Goal: Task Accomplishment & Management: Manage account settings

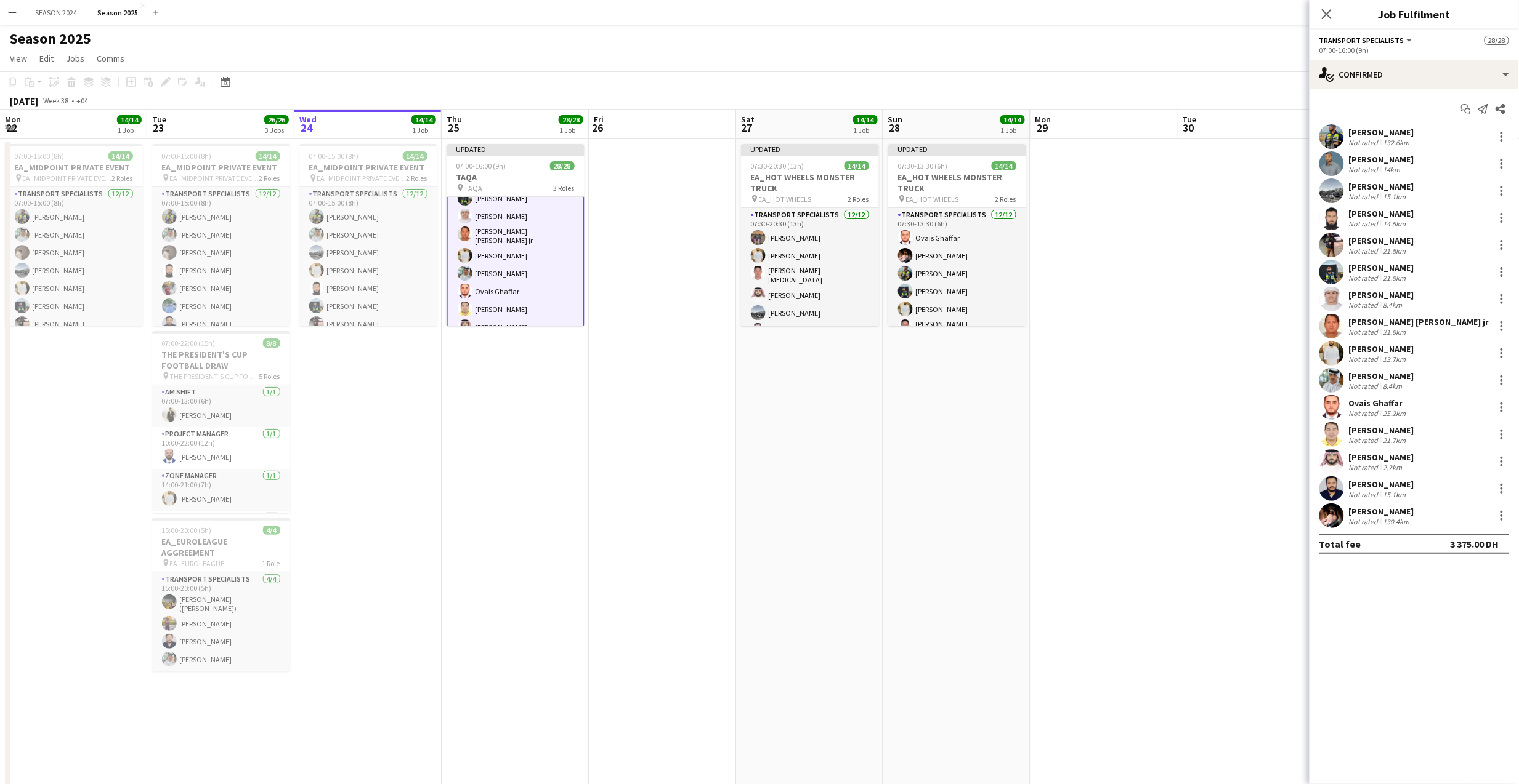
scroll to position [0, 265]
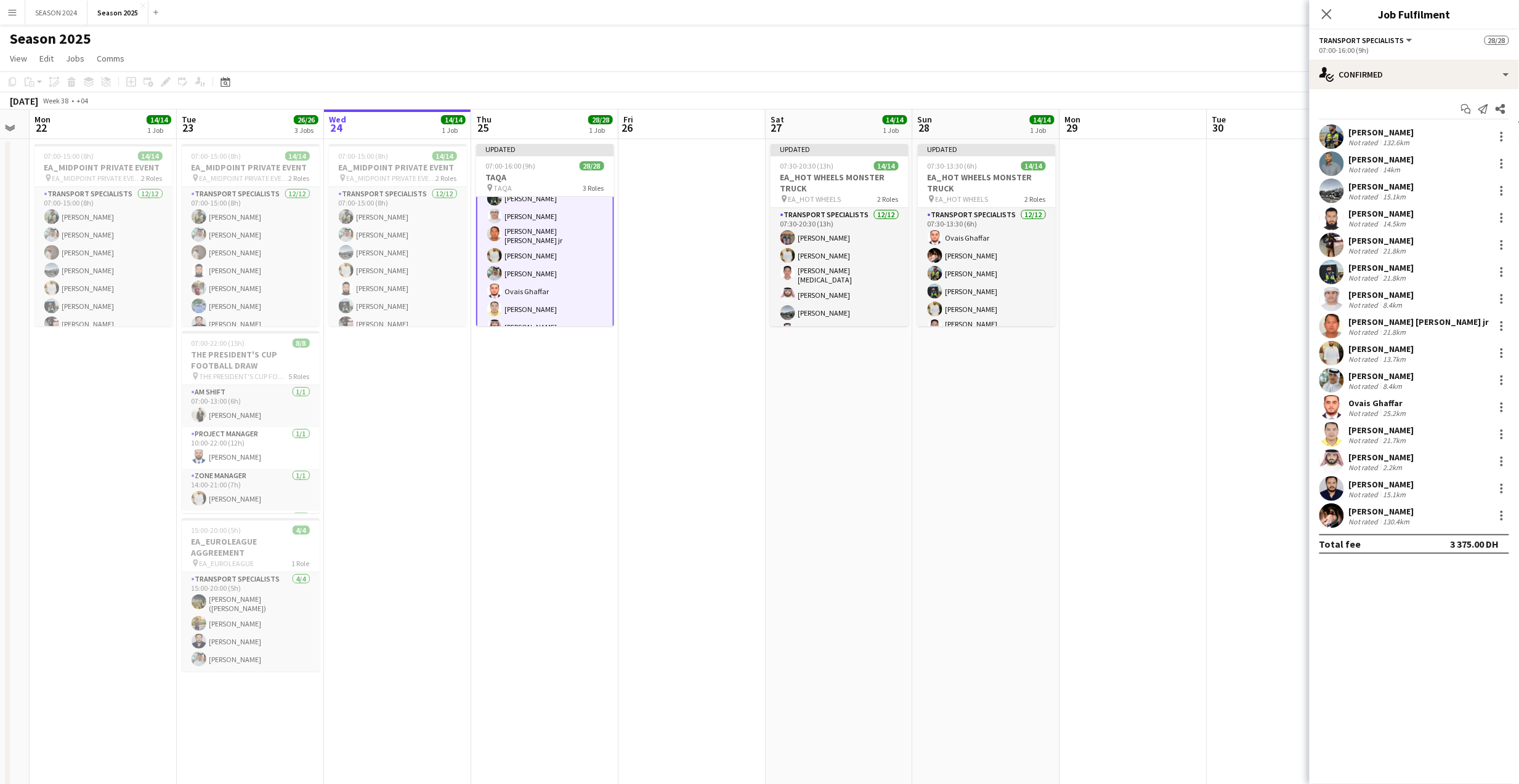
drag, startPoint x: 639, startPoint y: 496, endPoint x: 668, endPoint y: 502, distance: 29.6
click at [668, 502] on app-calendar-viewport "Sat 20 8/8 1 Job Sun 21 Mon 22 14/14 1 Job Tue 23 26/26 3 Jobs Wed 24 14/14 1 J…" at bounding box center [759, 792] width 1519 height 1364
click at [573, 252] on app-card-role "Transport Specialists 15/15 07:00-16:00 (9h) [PERSON_NAME] [PERSON_NAME] [PERSO…" at bounding box center [545, 227] width 138 height 298
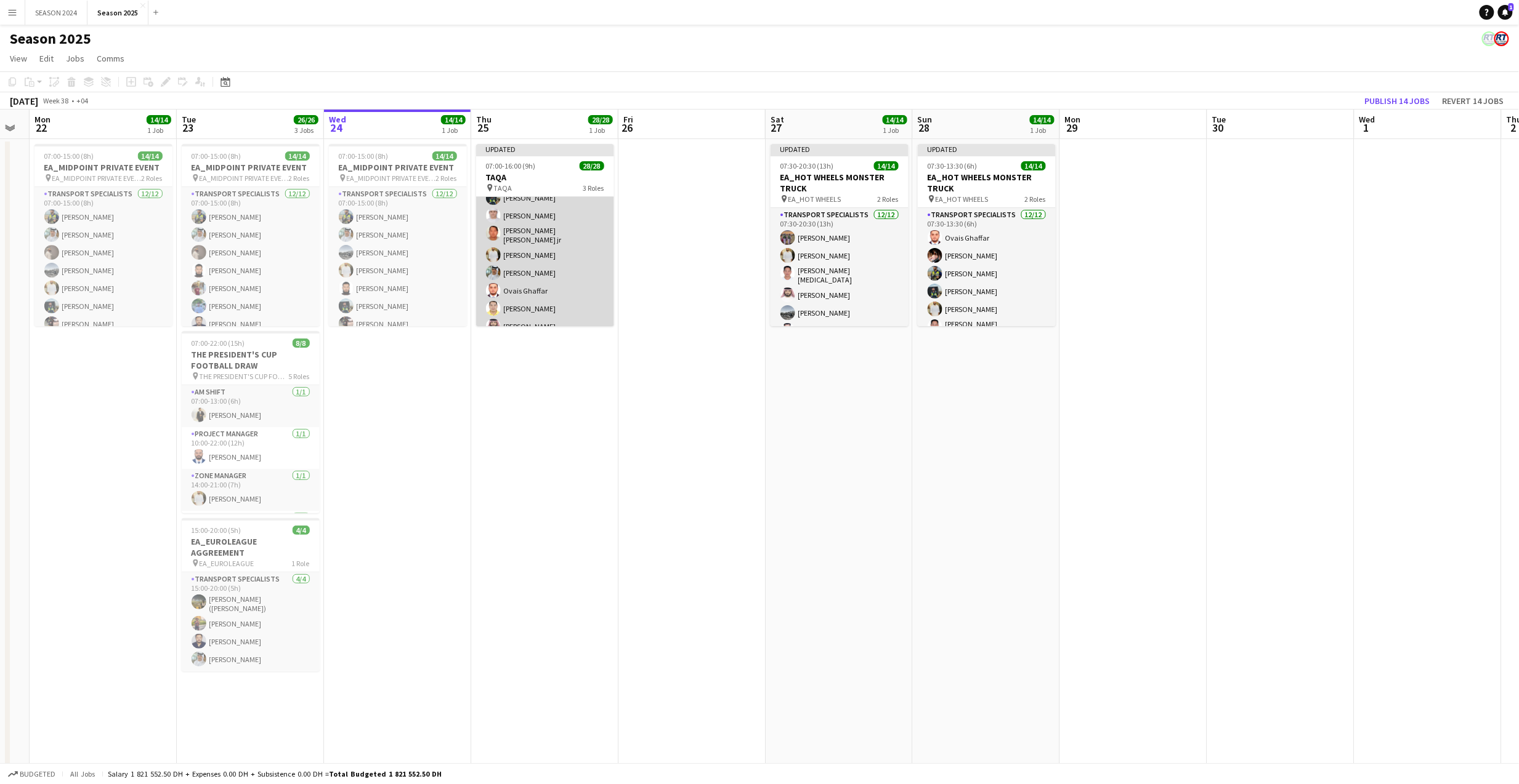
click at [573, 252] on app-card-role "Transport Specialists 15/15 07:00-16:00 (9h) [PERSON_NAME] [PERSON_NAME] [PERSO…" at bounding box center [545, 227] width 138 height 296
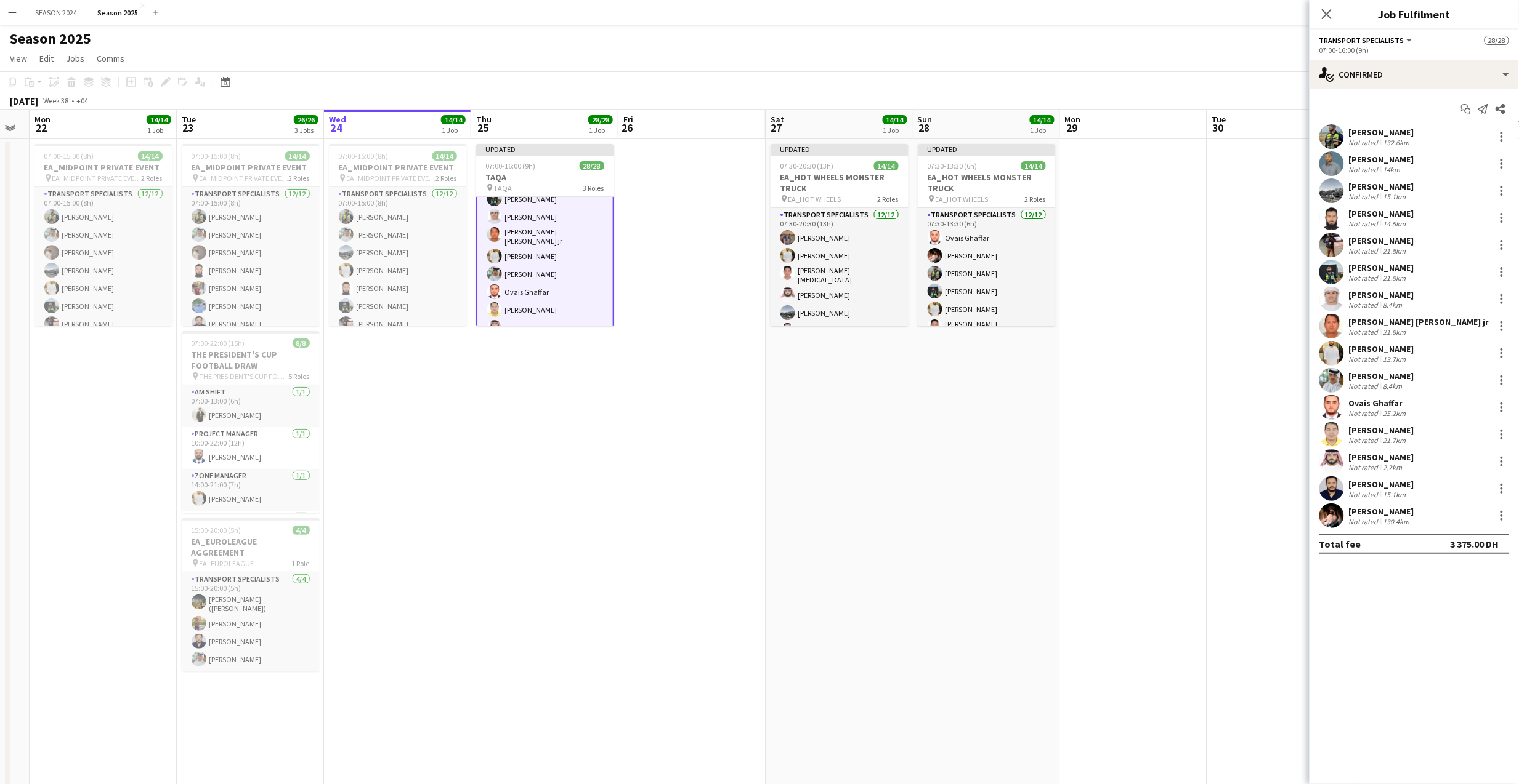
scroll to position [329, 0]
click at [1502, 157] on div at bounding box center [1501, 163] width 15 height 15
click at [1467, 293] on button "Remove" at bounding box center [1462, 305] width 96 height 29
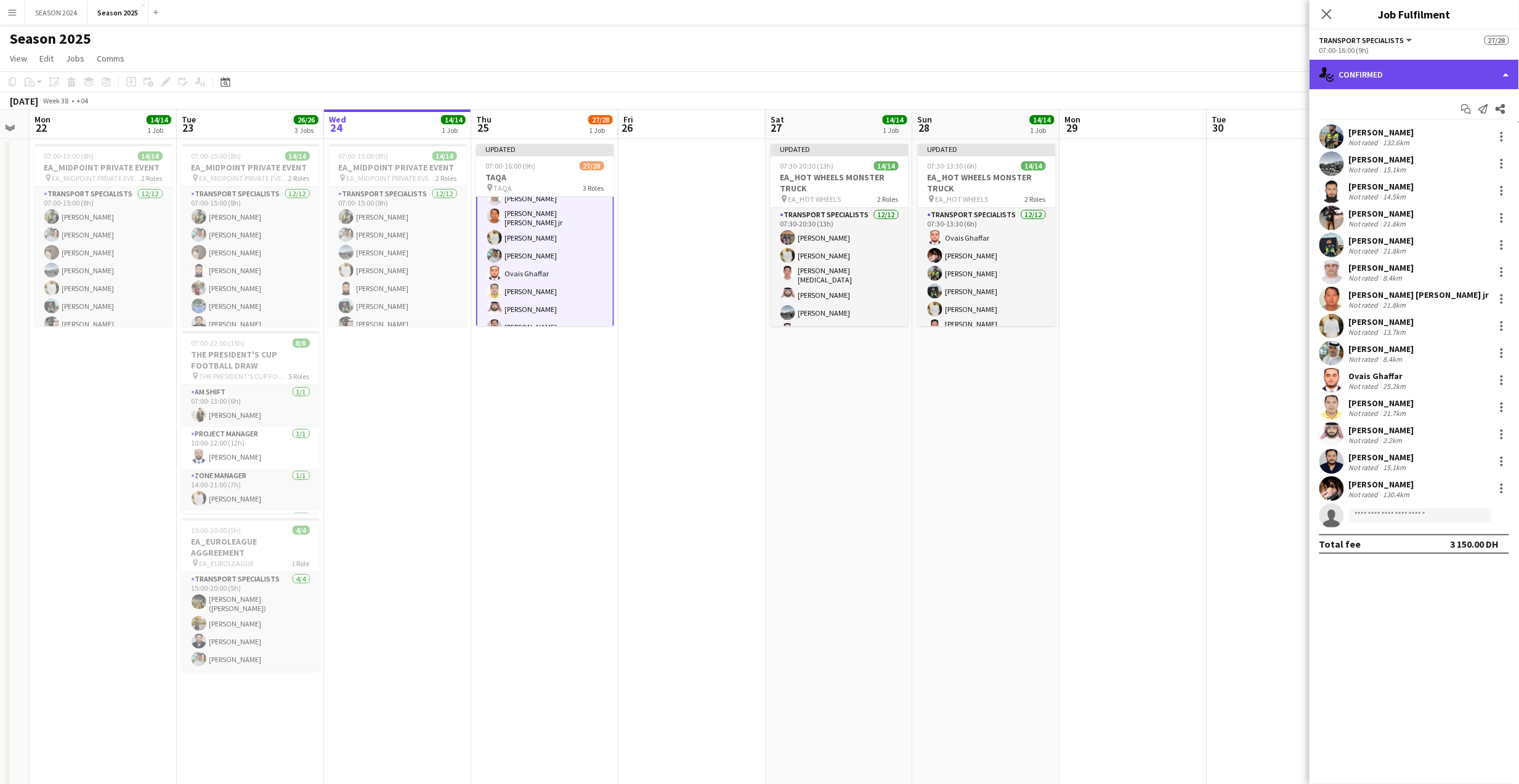
click at [1407, 75] on div "single-neutral-actions-check-2 Confirmed" at bounding box center [1414, 74] width 210 height 29
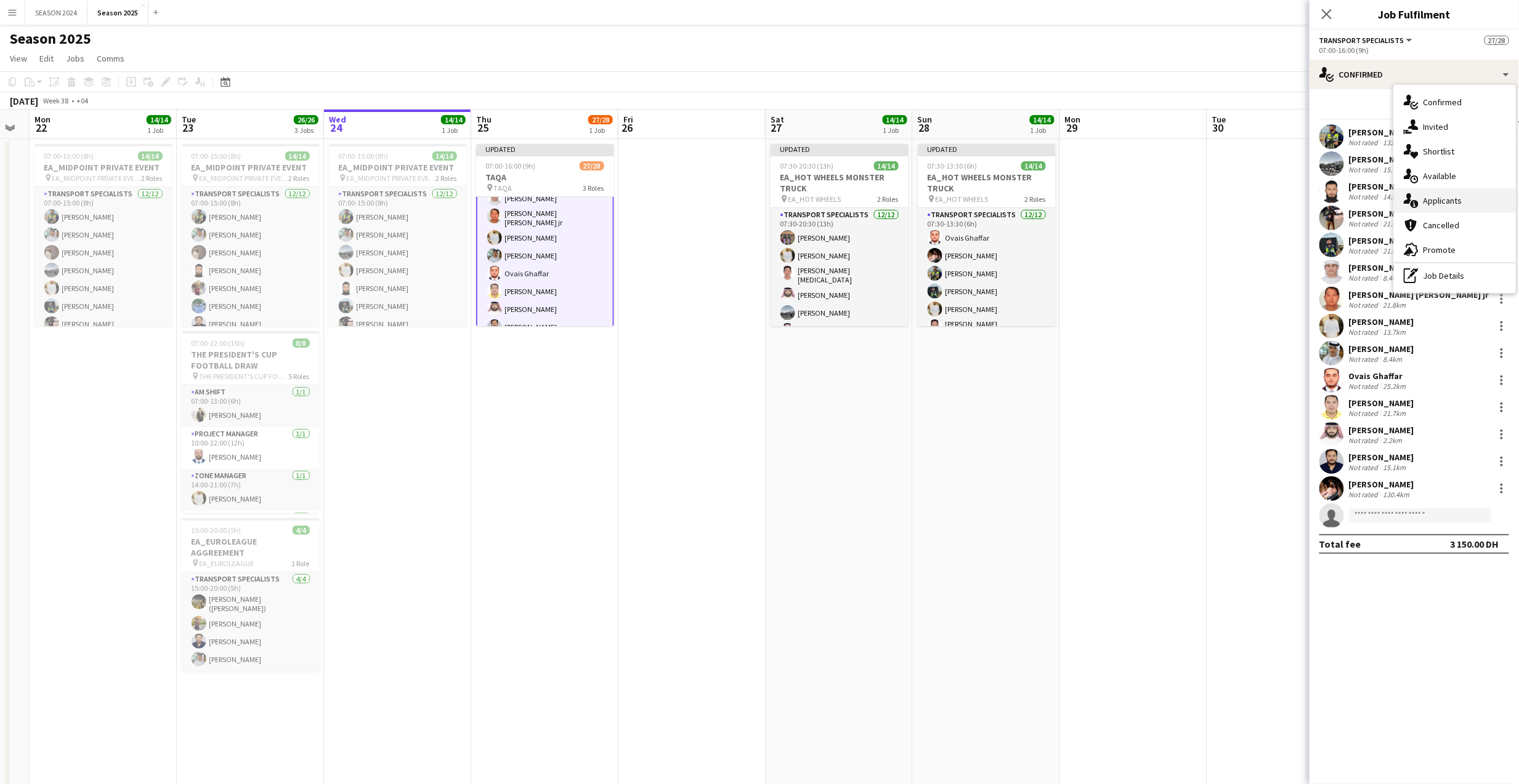
click at [1443, 195] on div "single-neutral-actions-information Applicants" at bounding box center [1455, 201] width 122 height 24
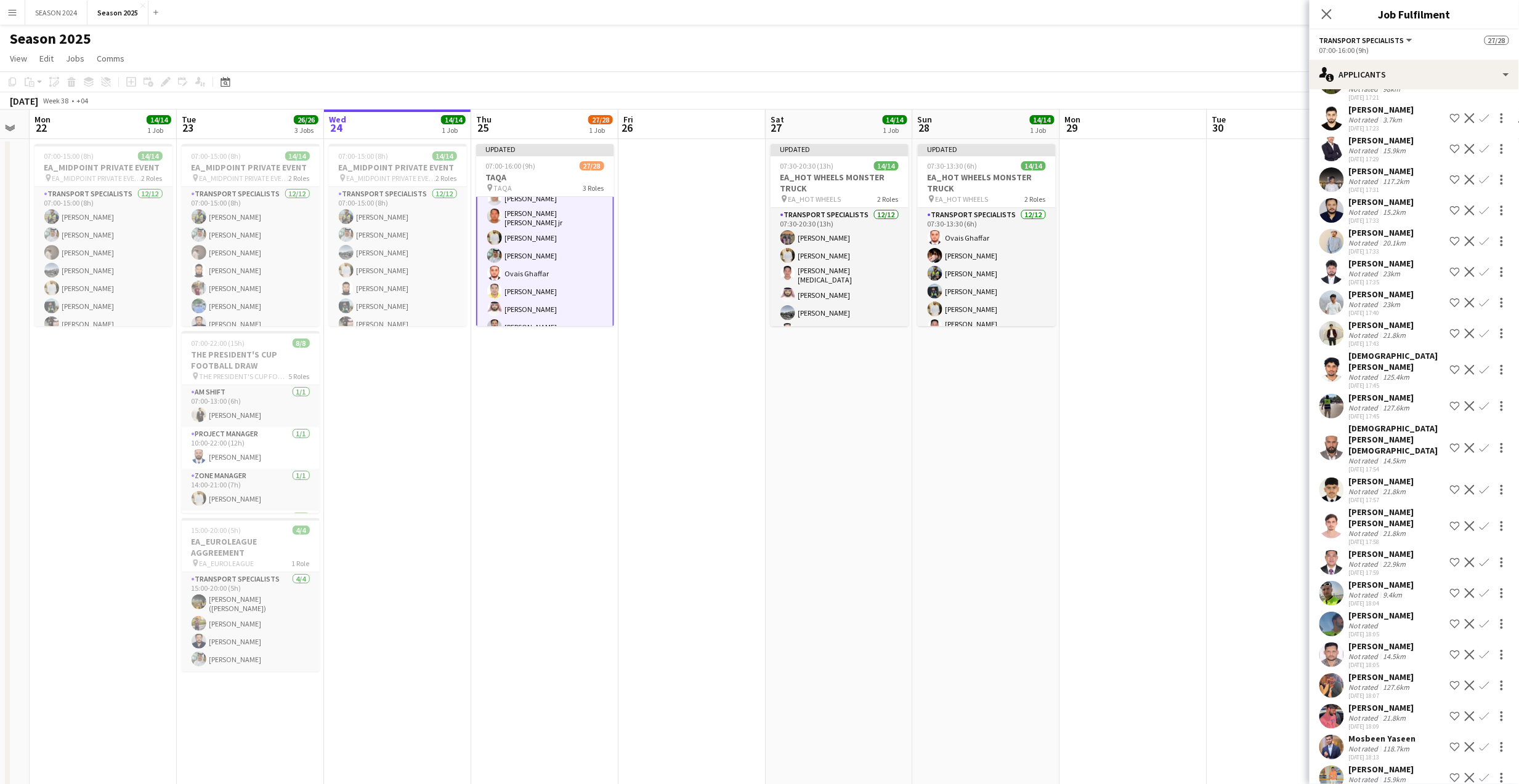
scroll to position [411, 0]
click at [568, 252] on app-card-role "Transport Specialists 161A 14/15 07:00-16:00 (9h) [PERSON_NAME] [PERSON_NAME] […" at bounding box center [545, 145] width 138 height 298
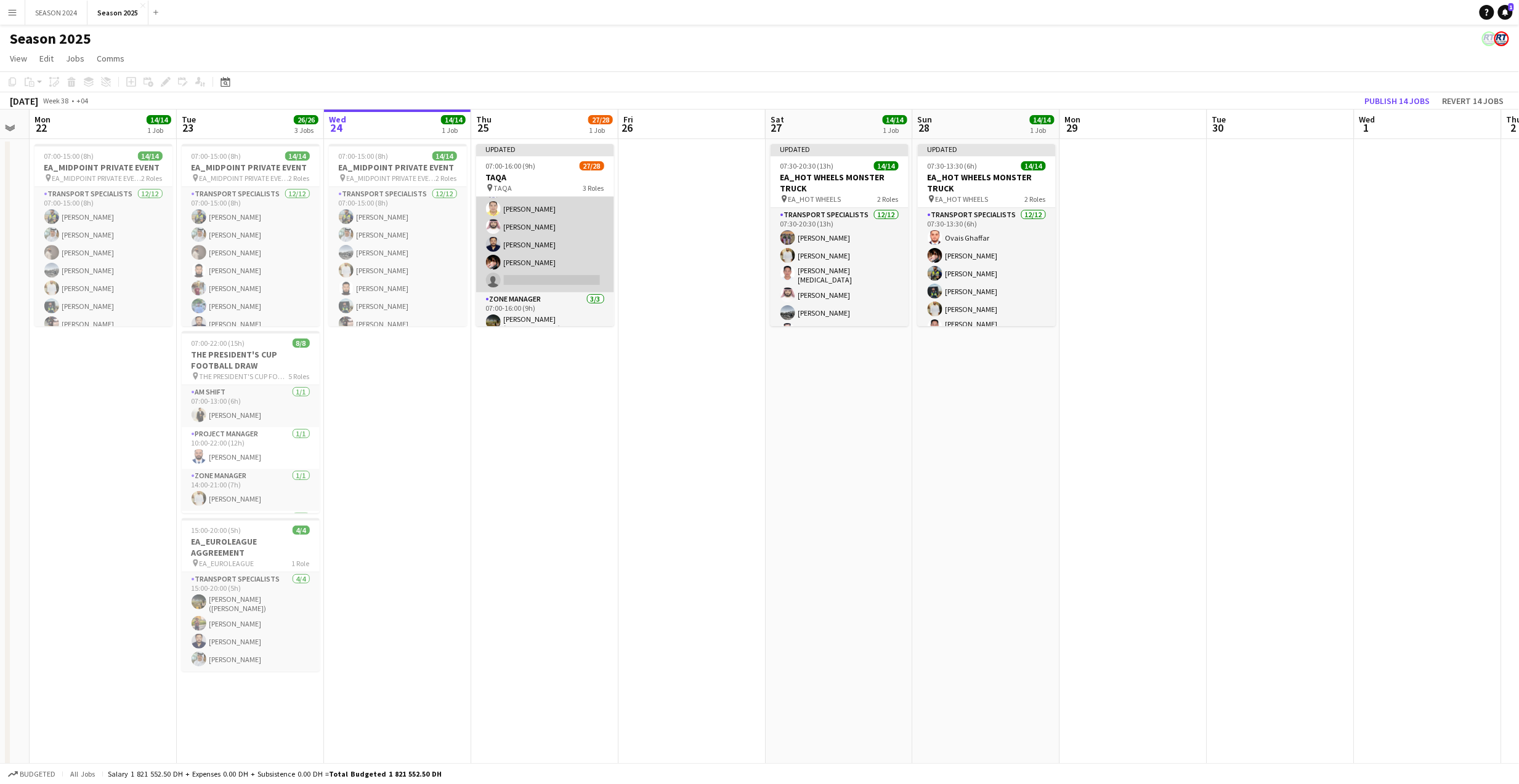
click at [568, 252] on app-card-role "Transport Specialists 161A 14/15 07:00-16:00 (9h) [PERSON_NAME] [PERSON_NAME] […" at bounding box center [545, 145] width 138 height 296
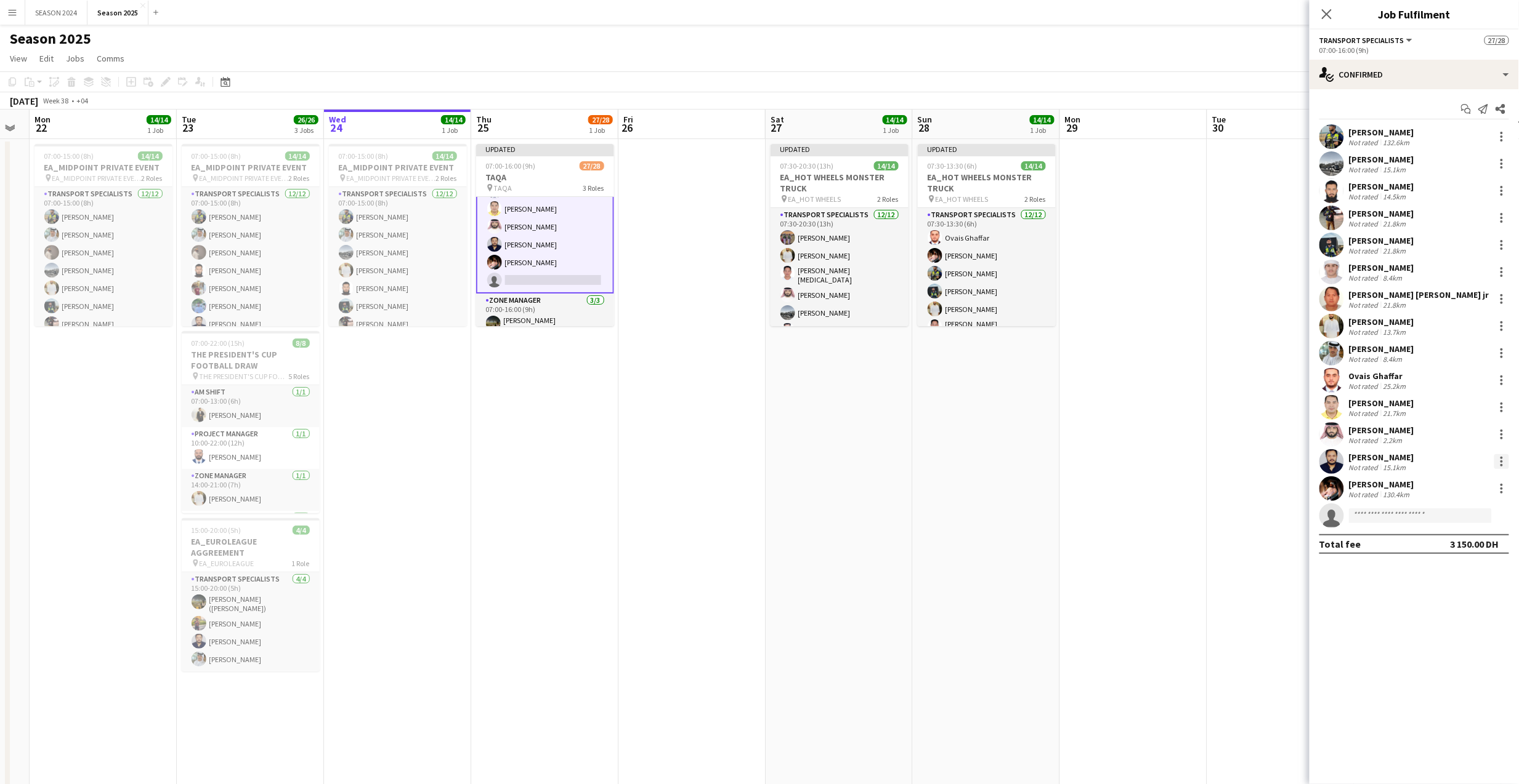
click at [1501, 459] on div at bounding box center [1501, 458] width 3 height 3
click at [1452, 600] on span "Remove" at bounding box center [1443, 602] width 37 height 11
click at [1414, 85] on div "single-neutral-actions-check-2 Confirmed" at bounding box center [1414, 74] width 210 height 29
click at [1451, 196] on span "Applicants" at bounding box center [1444, 200] width 39 height 11
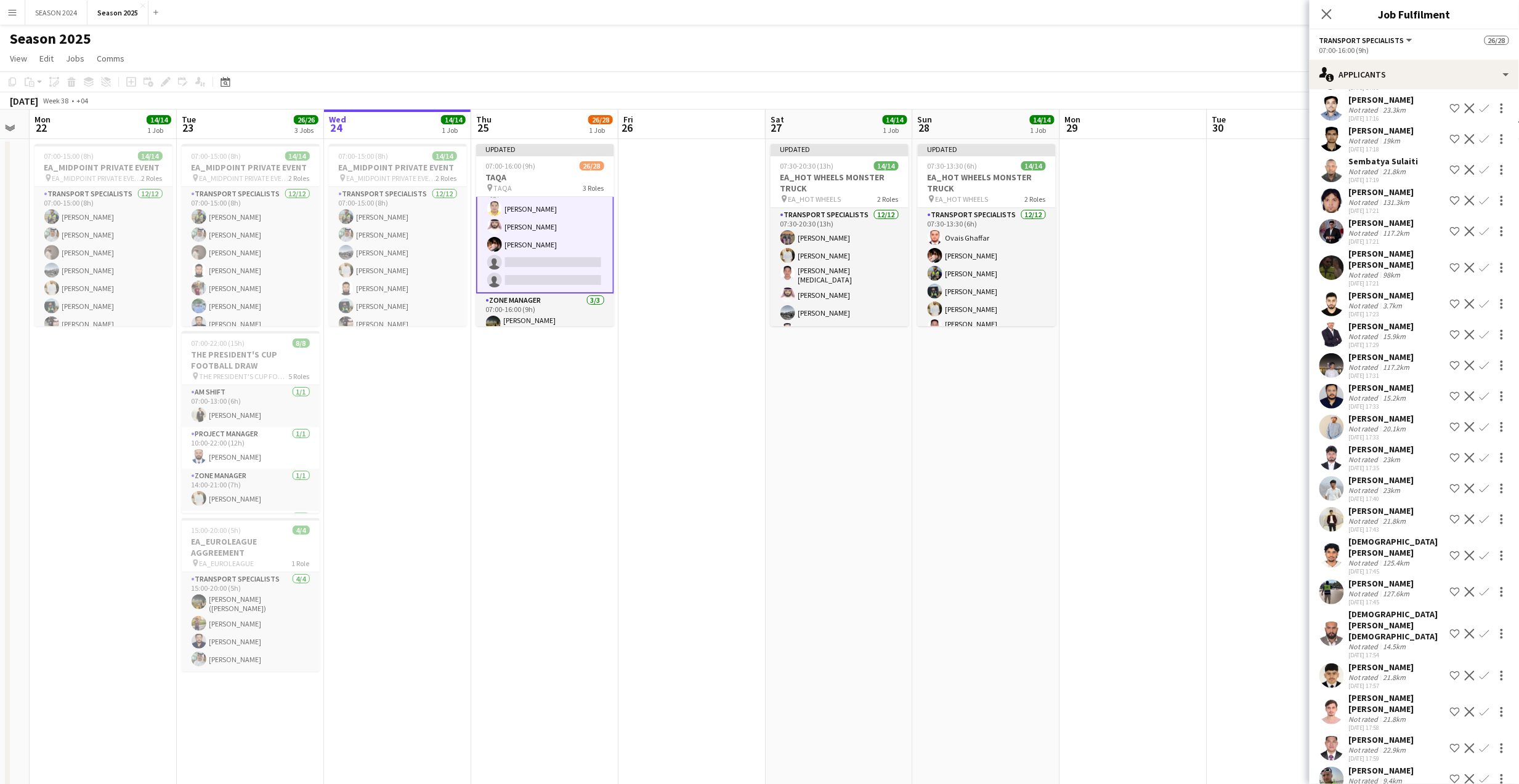
scroll to position [986, 0]
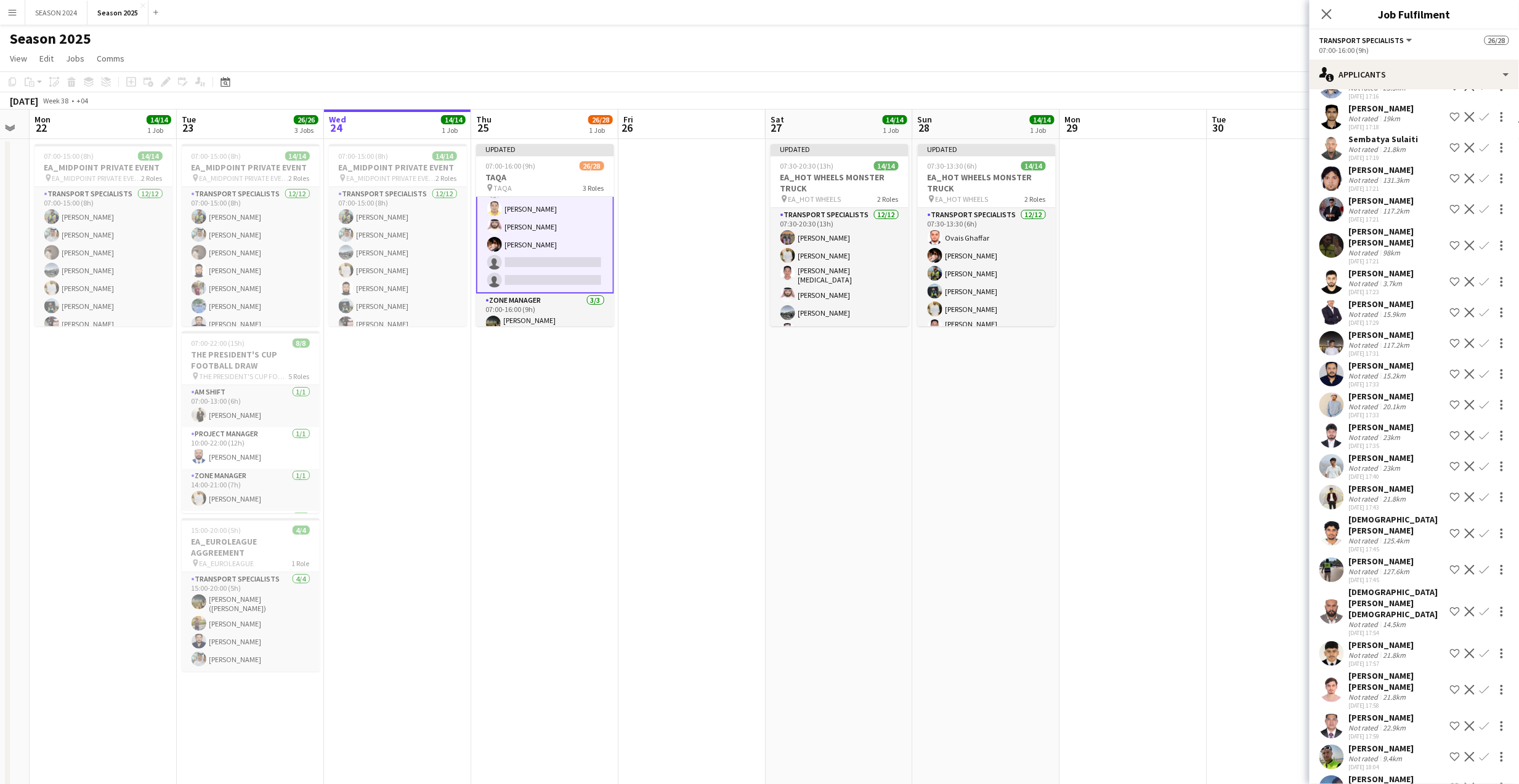
click at [1480, 369] on app-icon "Confirm" at bounding box center [1485, 374] width 10 height 10
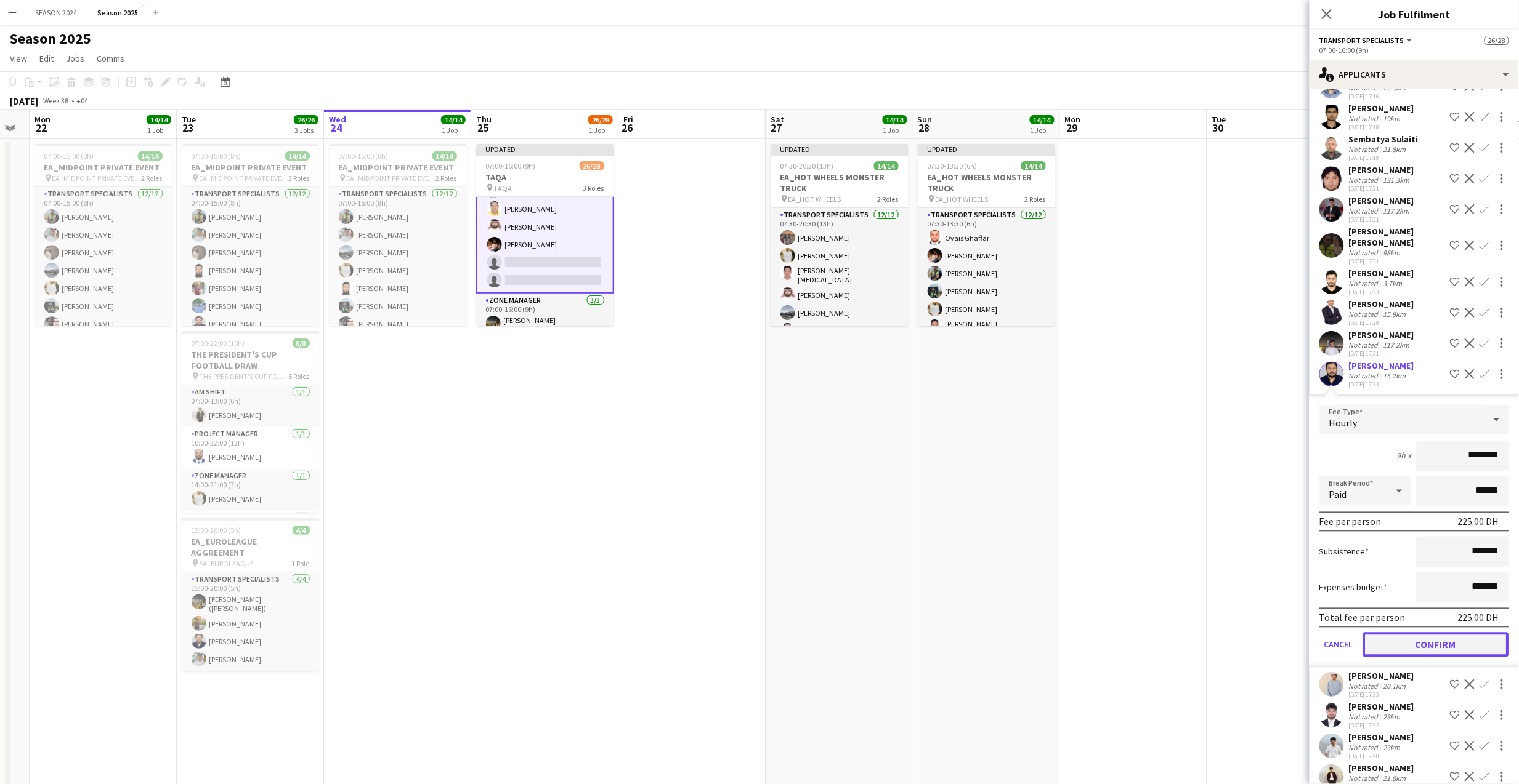
click at [1449, 633] on button "Confirm" at bounding box center [1436, 645] width 146 height 24
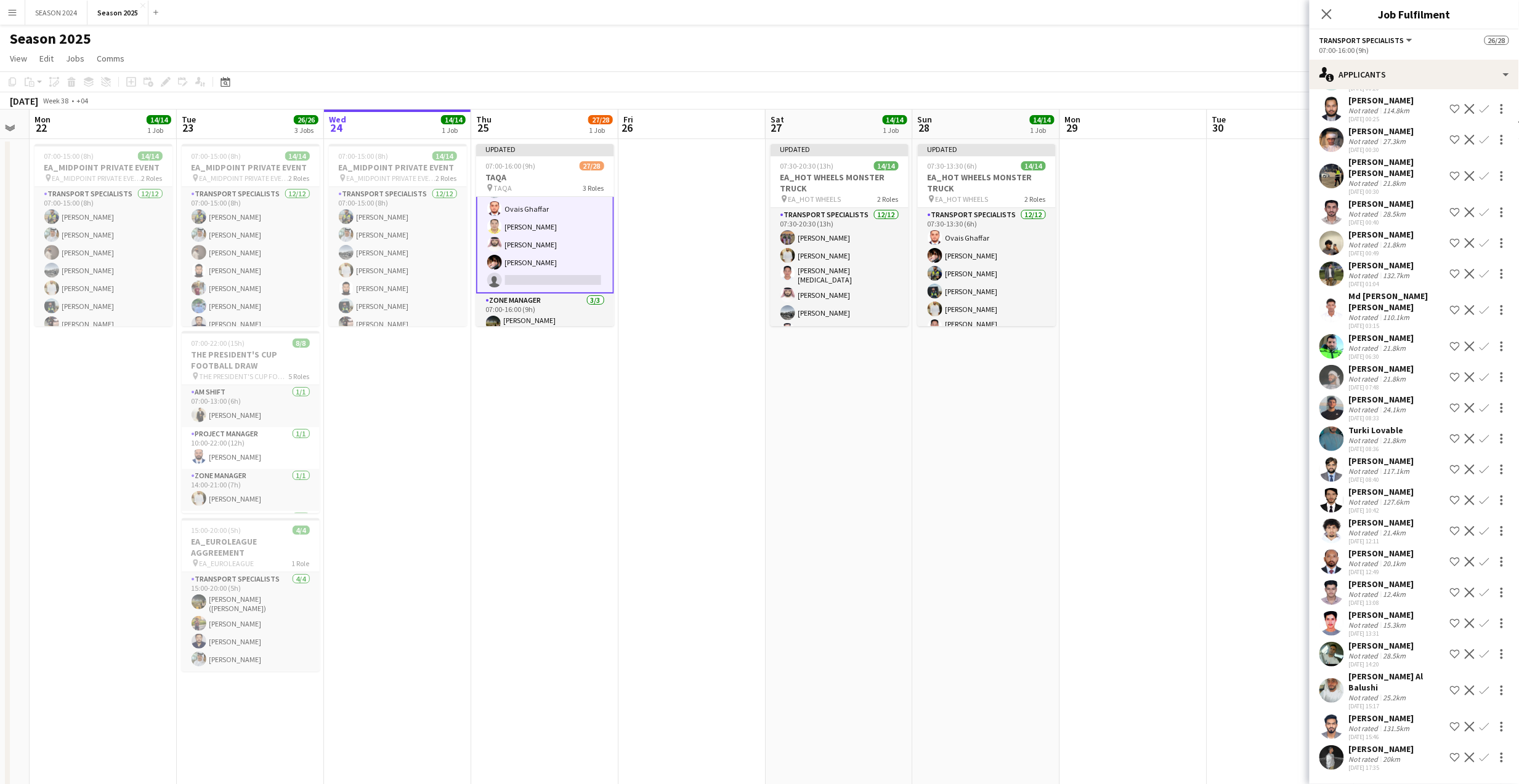
scroll to position [4450, 0]
click at [540, 278] on app-card-role "Transport Specialists 160A 14/15 07:00-16:00 (9h) [PERSON_NAME] [PERSON_NAME] […" at bounding box center [545, 145] width 138 height 298
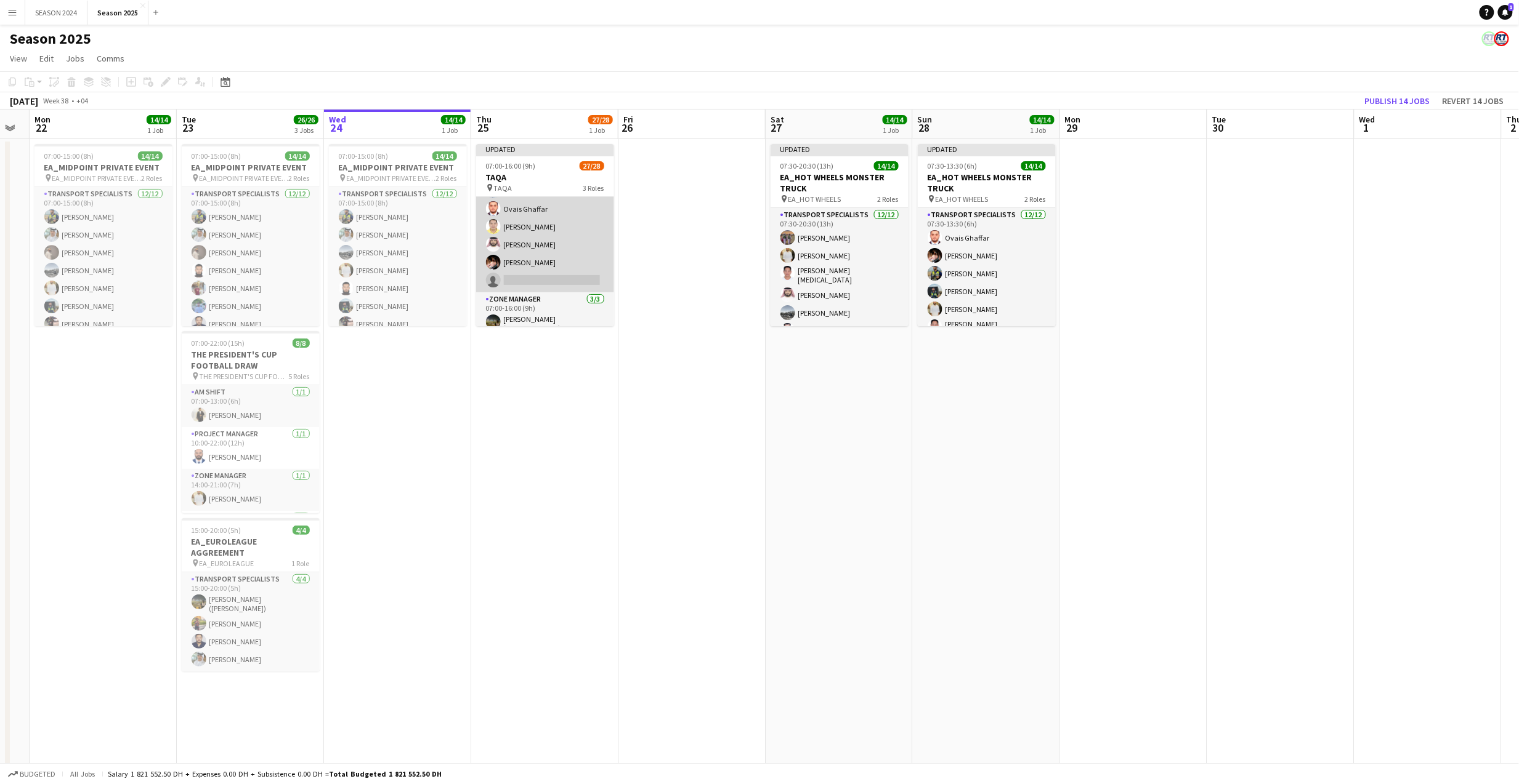
click at [541, 277] on app-card-role "Transport Specialists 160A 14/15 07:00-16:00 (9h) [PERSON_NAME] [PERSON_NAME] […" at bounding box center [545, 145] width 138 height 296
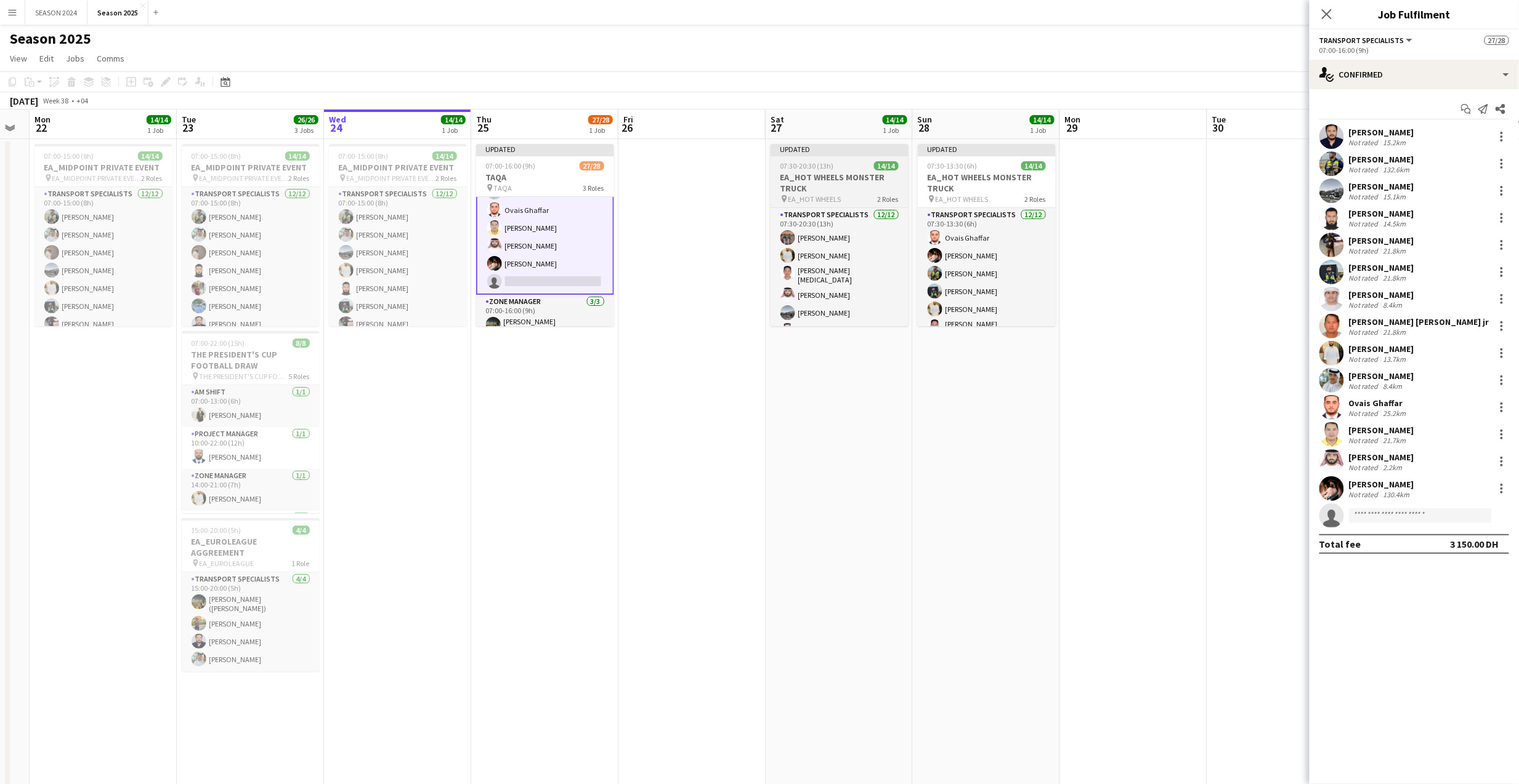
scroll to position [411, 0]
click at [1391, 58] on app-options-switcher "Transport Specialists All roles Transport Specialists 27/28 07:00-16:00 (9h)" at bounding box center [1414, 44] width 210 height 30
click at [1390, 70] on div "single-neutral-actions-check-2 Confirmed" at bounding box center [1414, 74] width 210 height 29
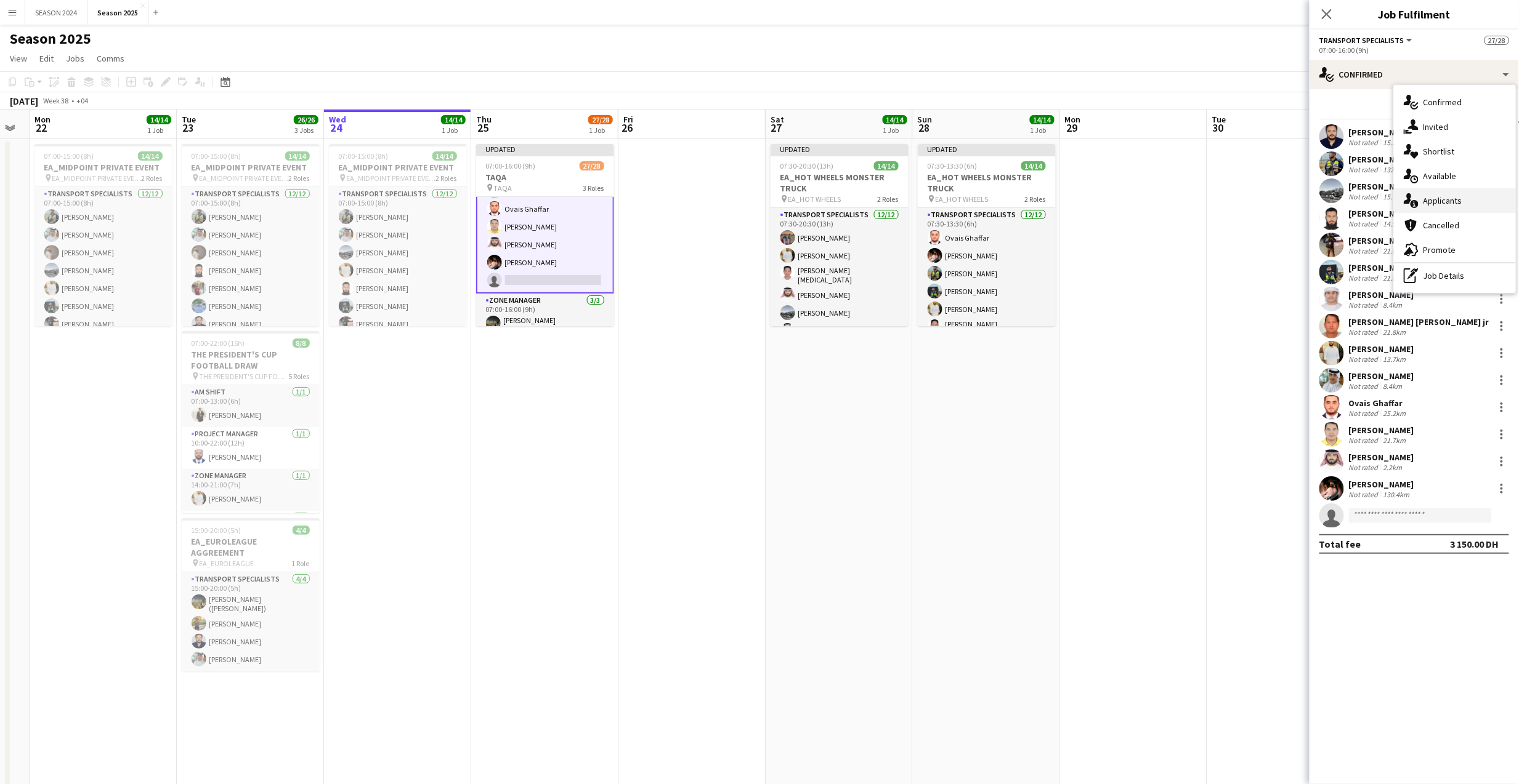
click at [1424, 200] on span "Applicants" at bounding box center [1444, 200] width 39 height 11
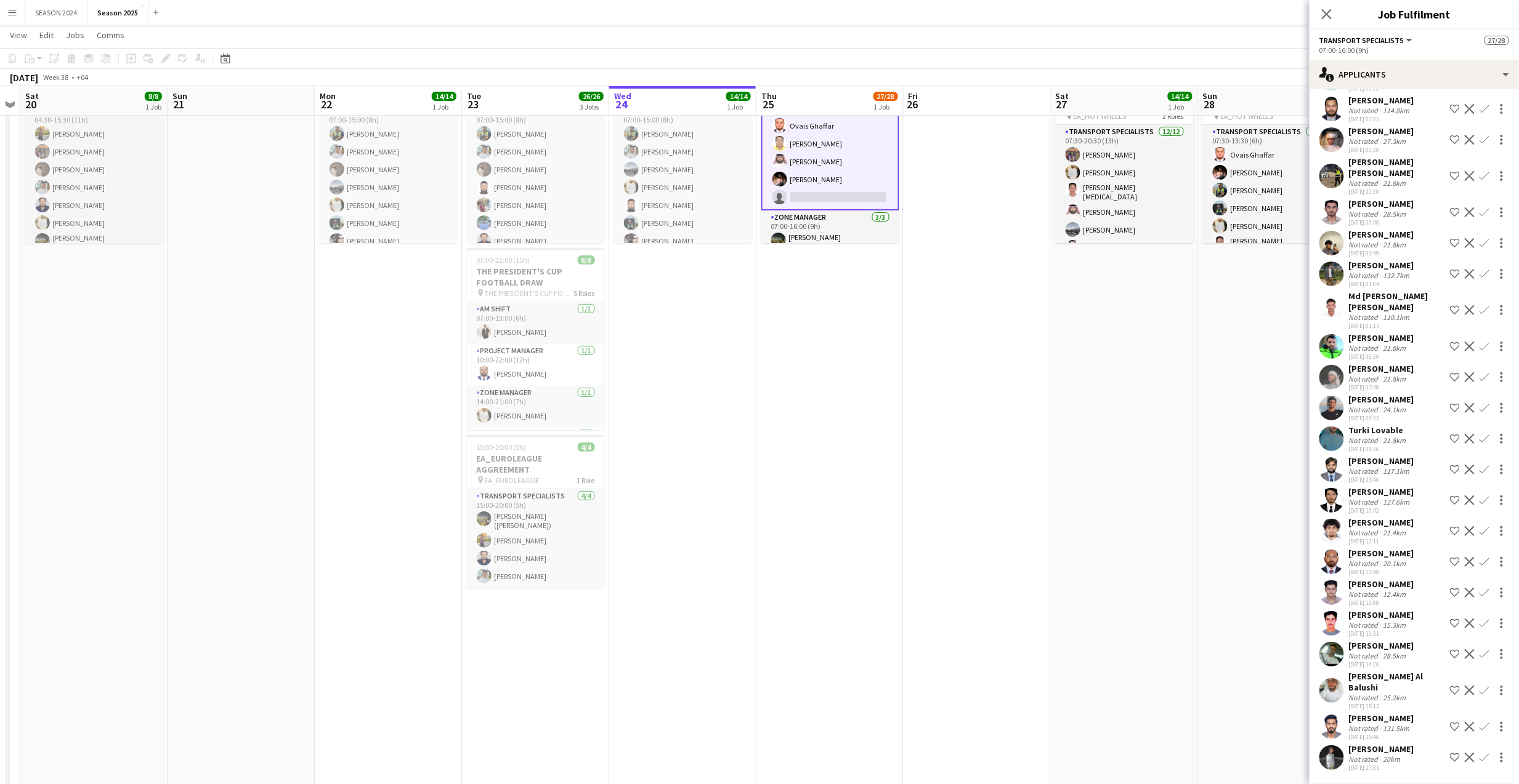
scroll to position [0, 302]
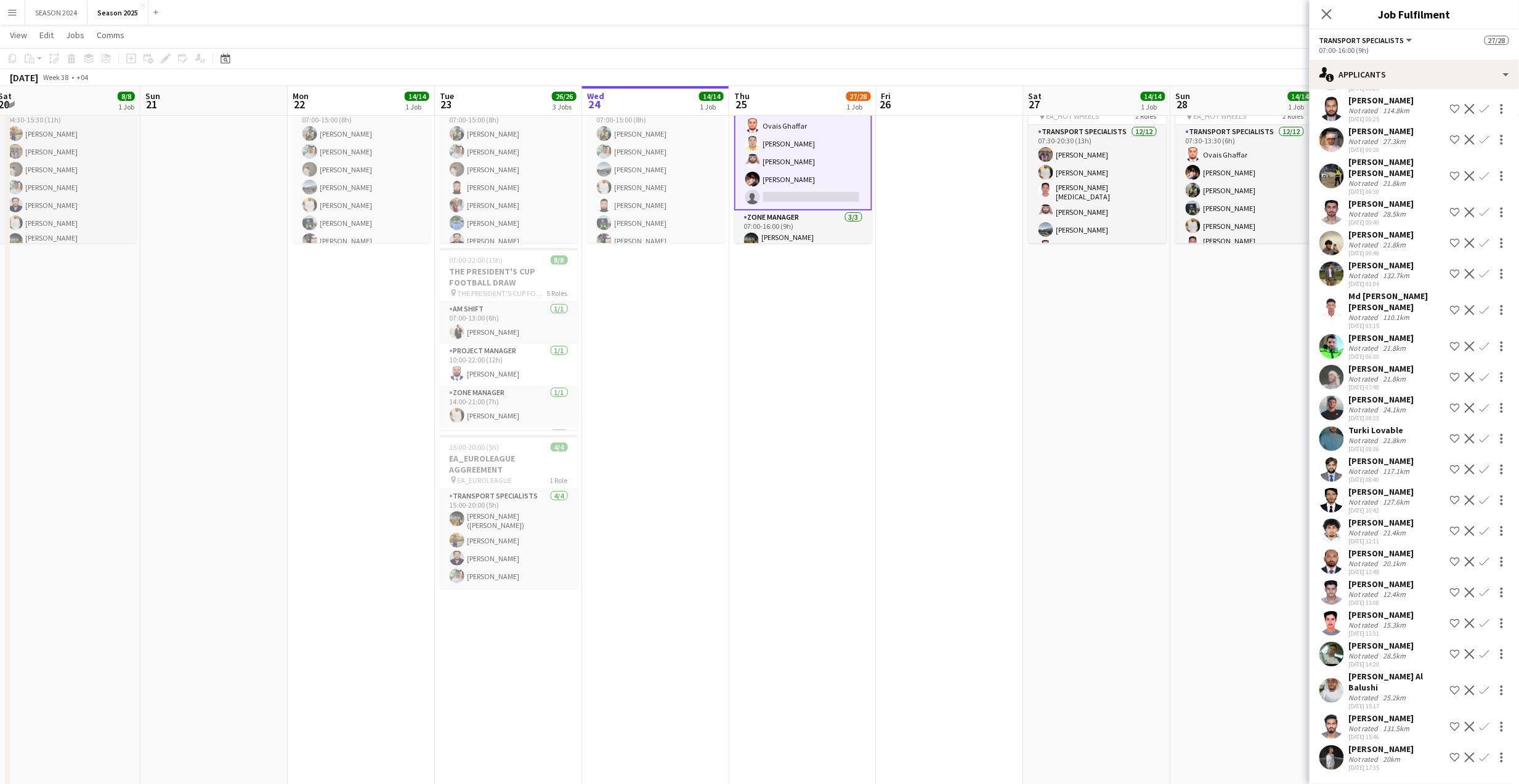
drag, startPoint x: 479, startPoint y: 407, endPoint x: 700, endPoint y: 440, distance: 223.5
click at [700, 440] on app-calendar-viewport "Thu 18 Fri 19 Sat 20 8/8 1 Job Sun 21 Mon 22 14/14 1 Job Tue 23 26/26 3 Jobs We…" at bounding box center [759, 678] width 1519 height 1425
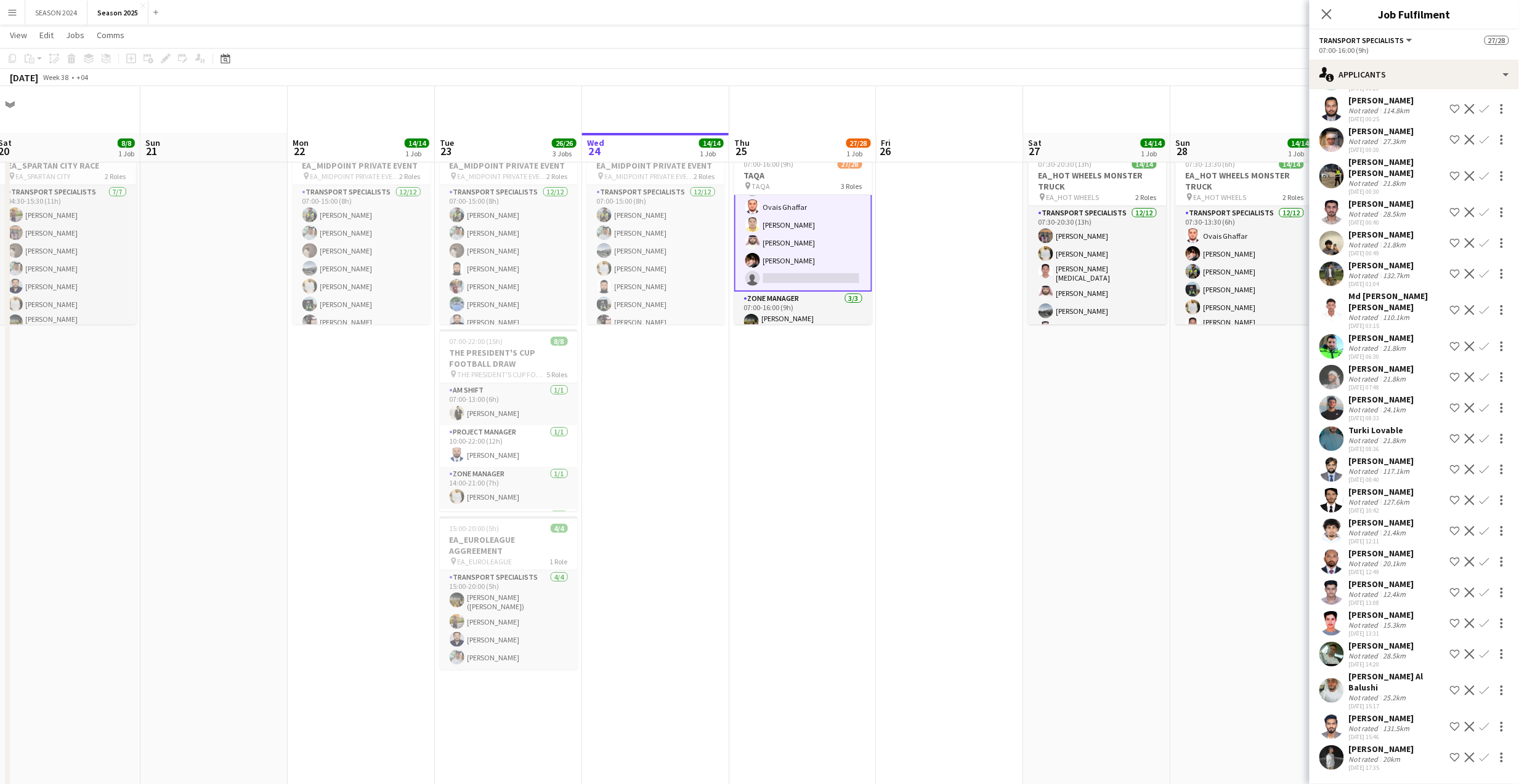
scroll to position [0, 0]
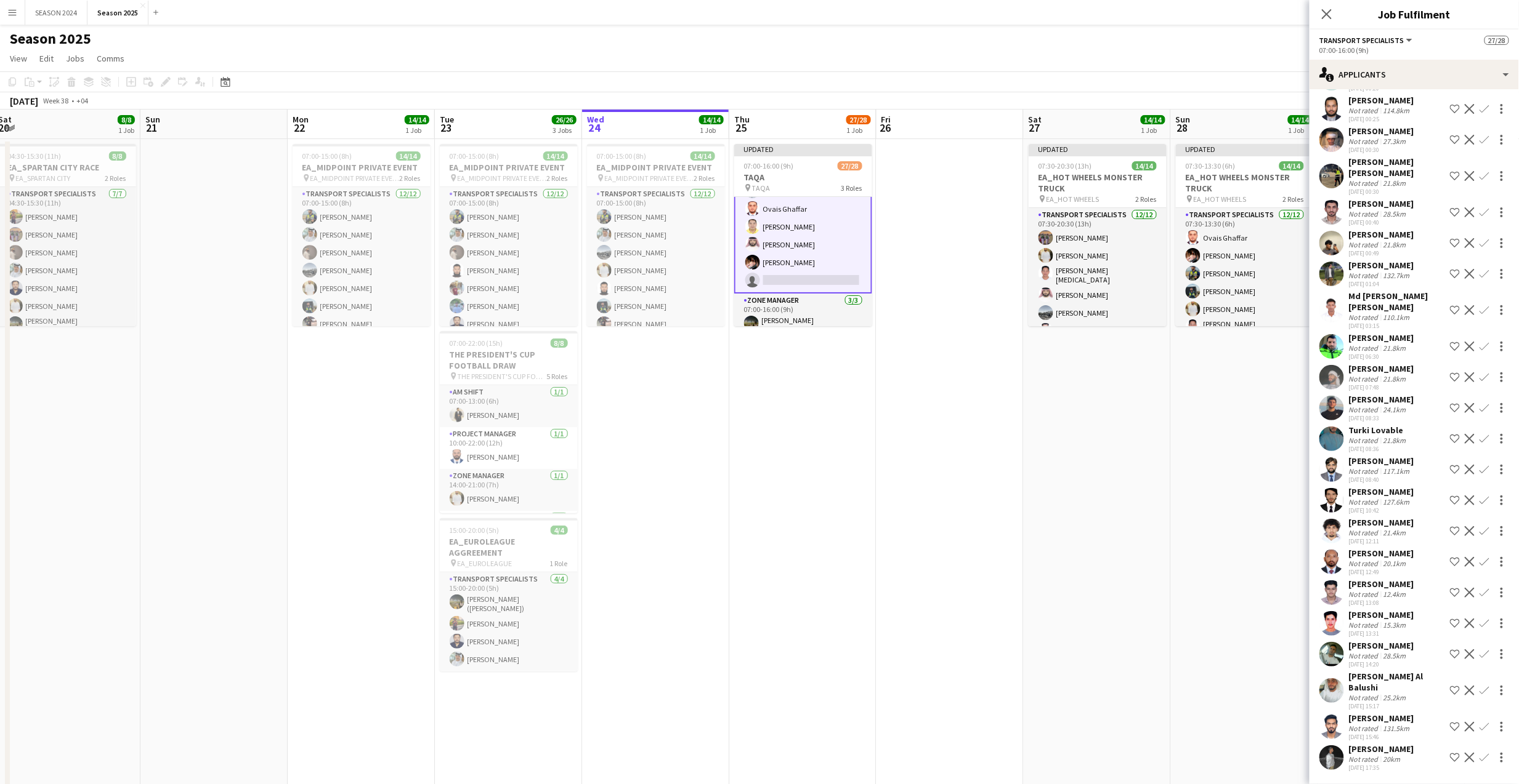
drag, startPoint x: 151, startPoint y: 371, endPoint x: 62, endPoint y: 378, distance: 89.3
click at [144, 371] on app-calendar-viewport "Thu 18 Fri 19 Sat 20 8/8 1 Job Sun 21 Mon 22 14/14 1 Job Tue 23 26/26 3 Jobs We…" at bounding box center [759, 792] width 1519 height 1364
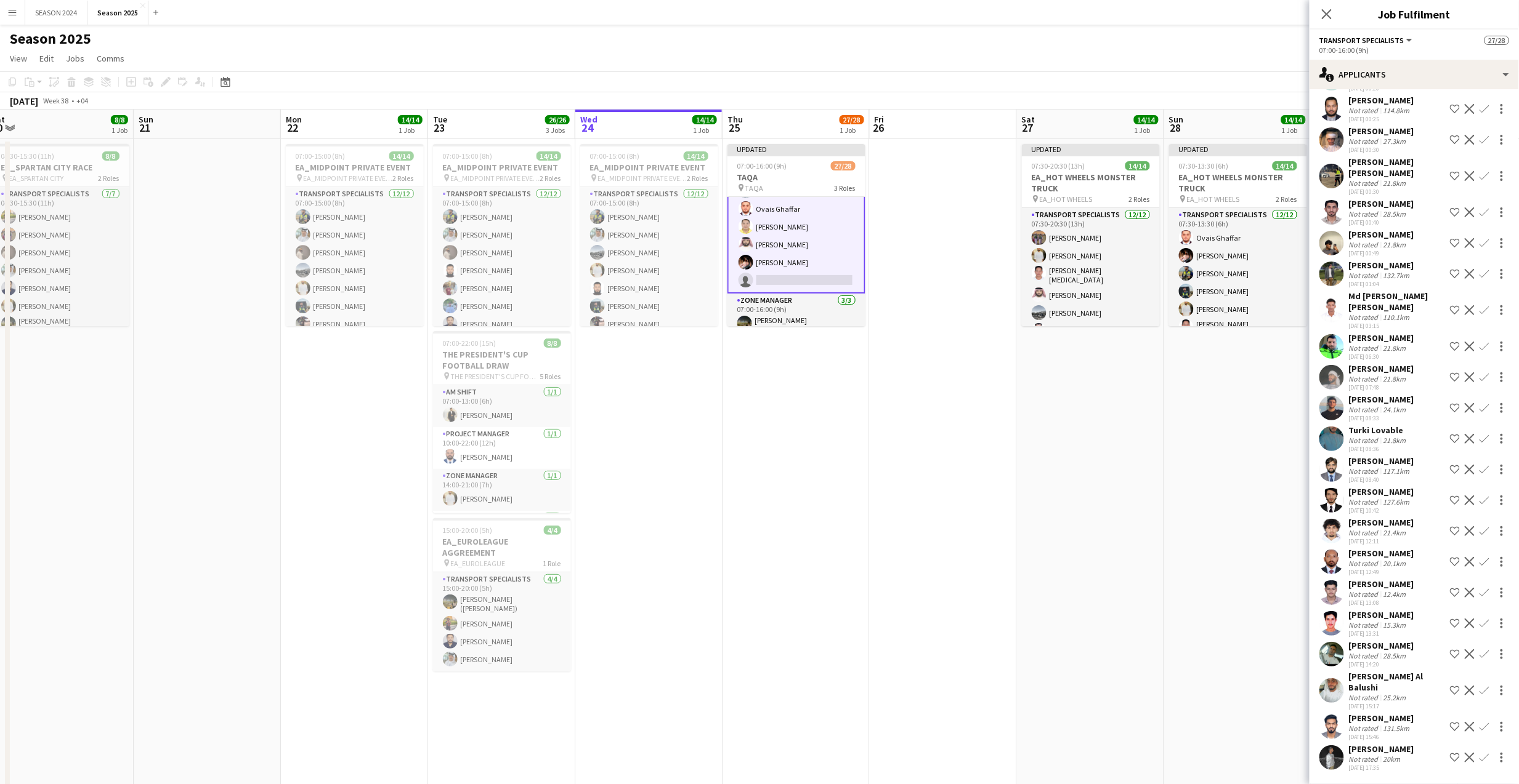
click at [786, 256] on app-card-role "Transport Specialists 160A 14/15 07:00-16:00 (9h) [PERSON_NAME] [PERSON_NAME] […" at bounding box center [796, 145] width 138 height 298
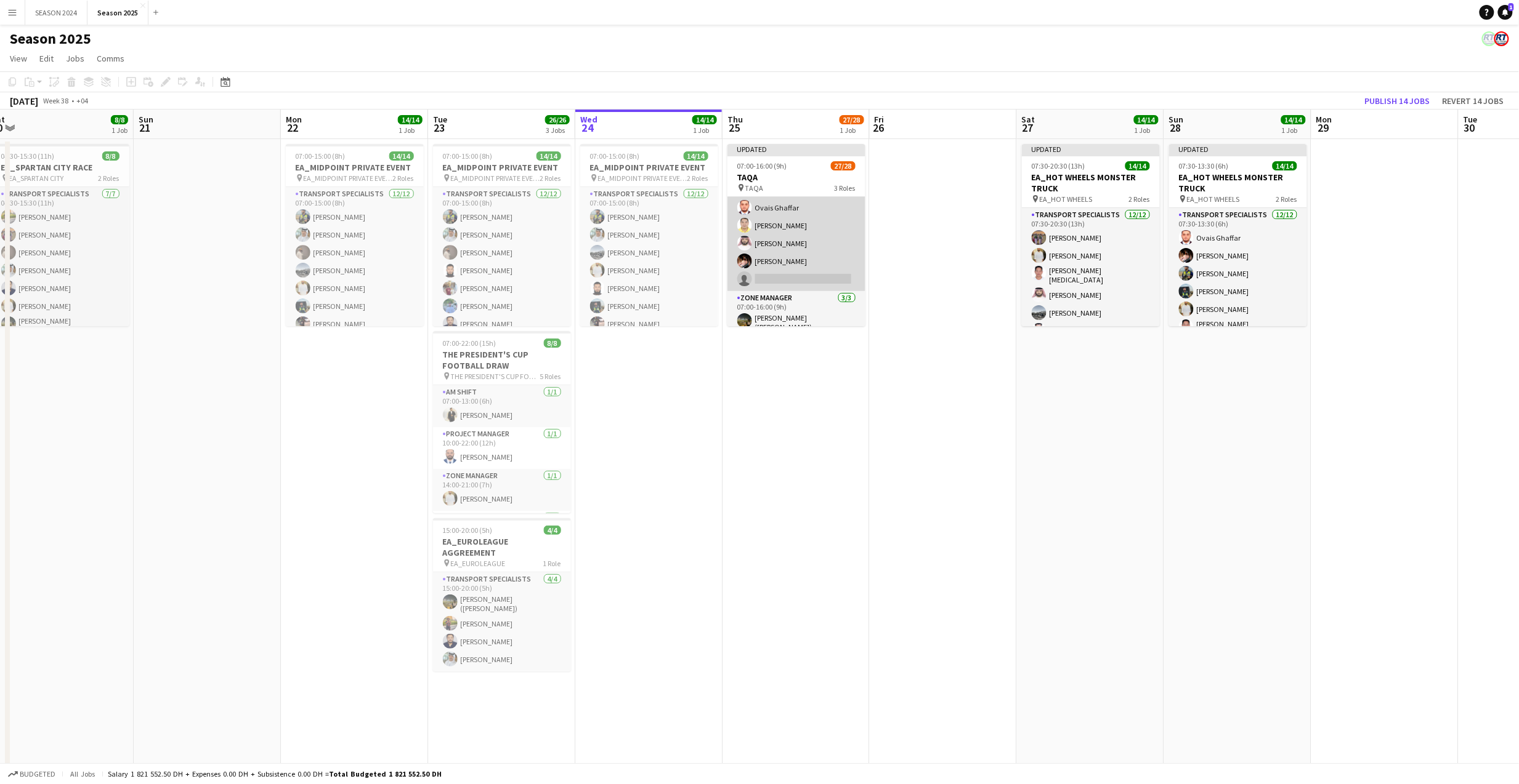
scroll to position [410, 0]
click at [787, 256] on app-card-role "Transport Specialists 160A 14/15 07:00-16:00 (9h) [PERSON_NAME] [PERSON_NAME] […" at bounding box center [796, 145] width 138 height 296
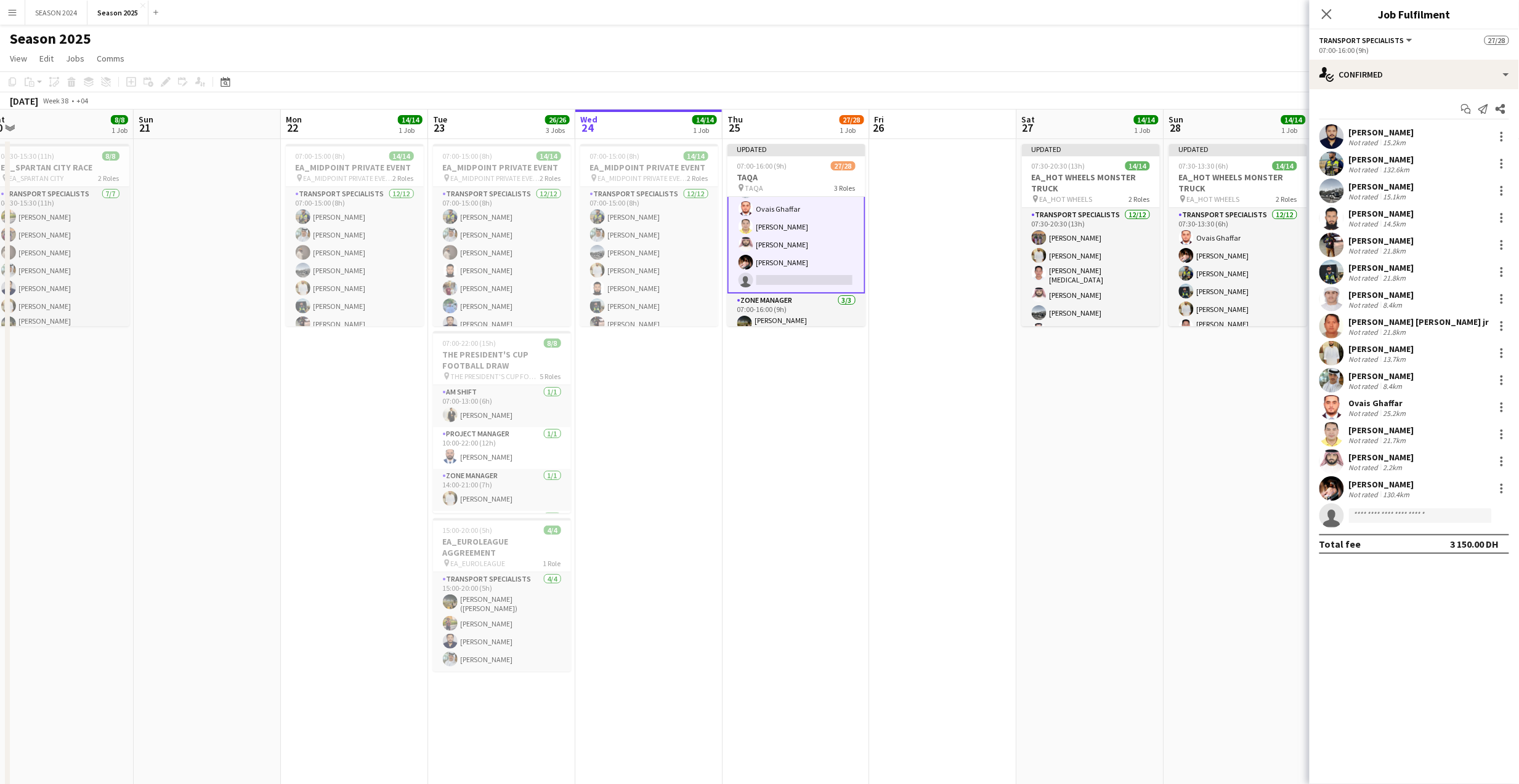
scroll to position [415, 0]
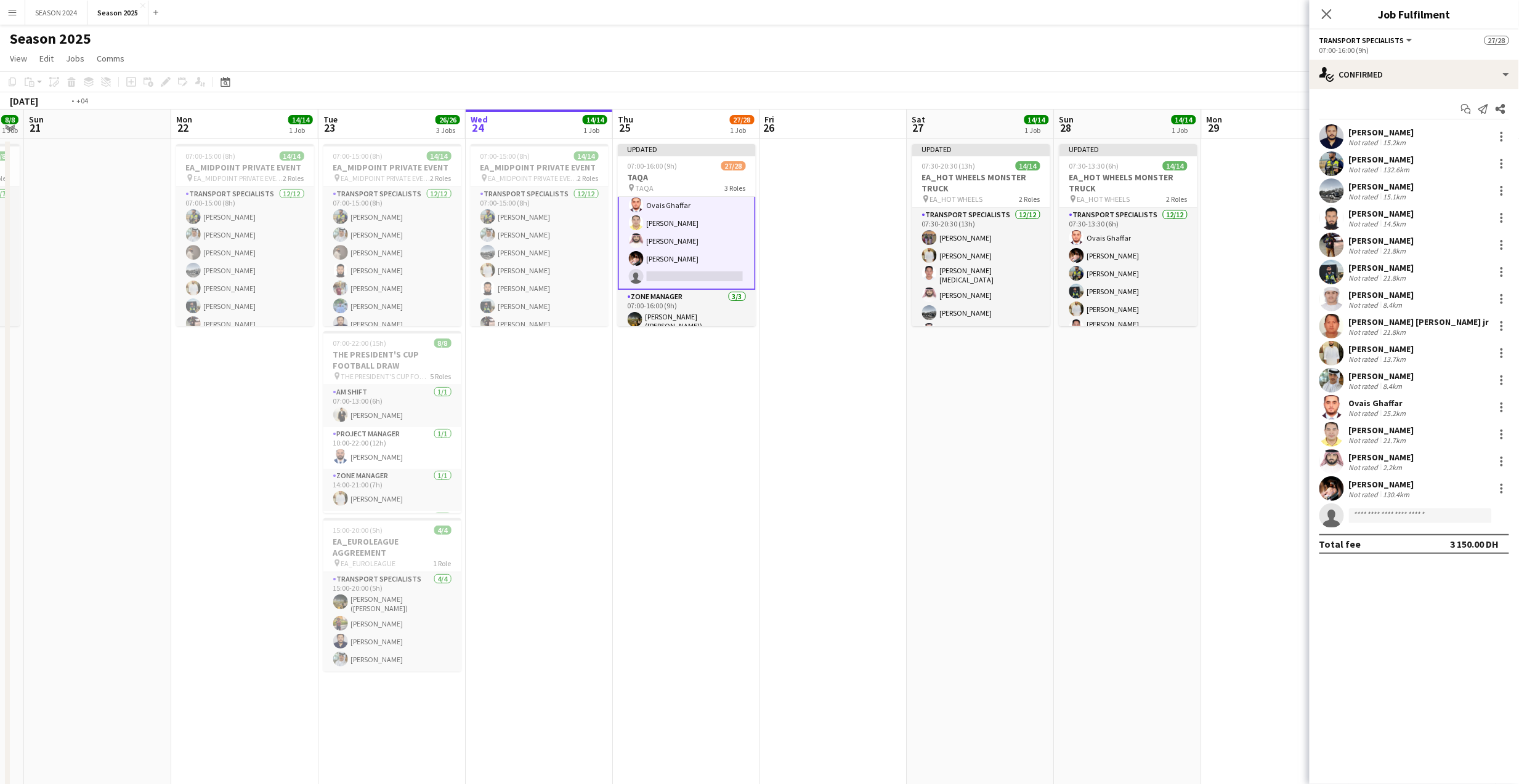
drag, startPoint x: 971, startPoint y: 420, endPoint x: 535, endPoint y: 485, distance: 440.8
click at [535, 485] on app-calendar-viewport "Thu 18 Fri 19 Sat 20 8/8 1 Job Sun 21 Mon 22 14/14 1 Job Tue 23 26/26 3 Jobs We…" at bounding box center [759, 792] width 1519 height 1364
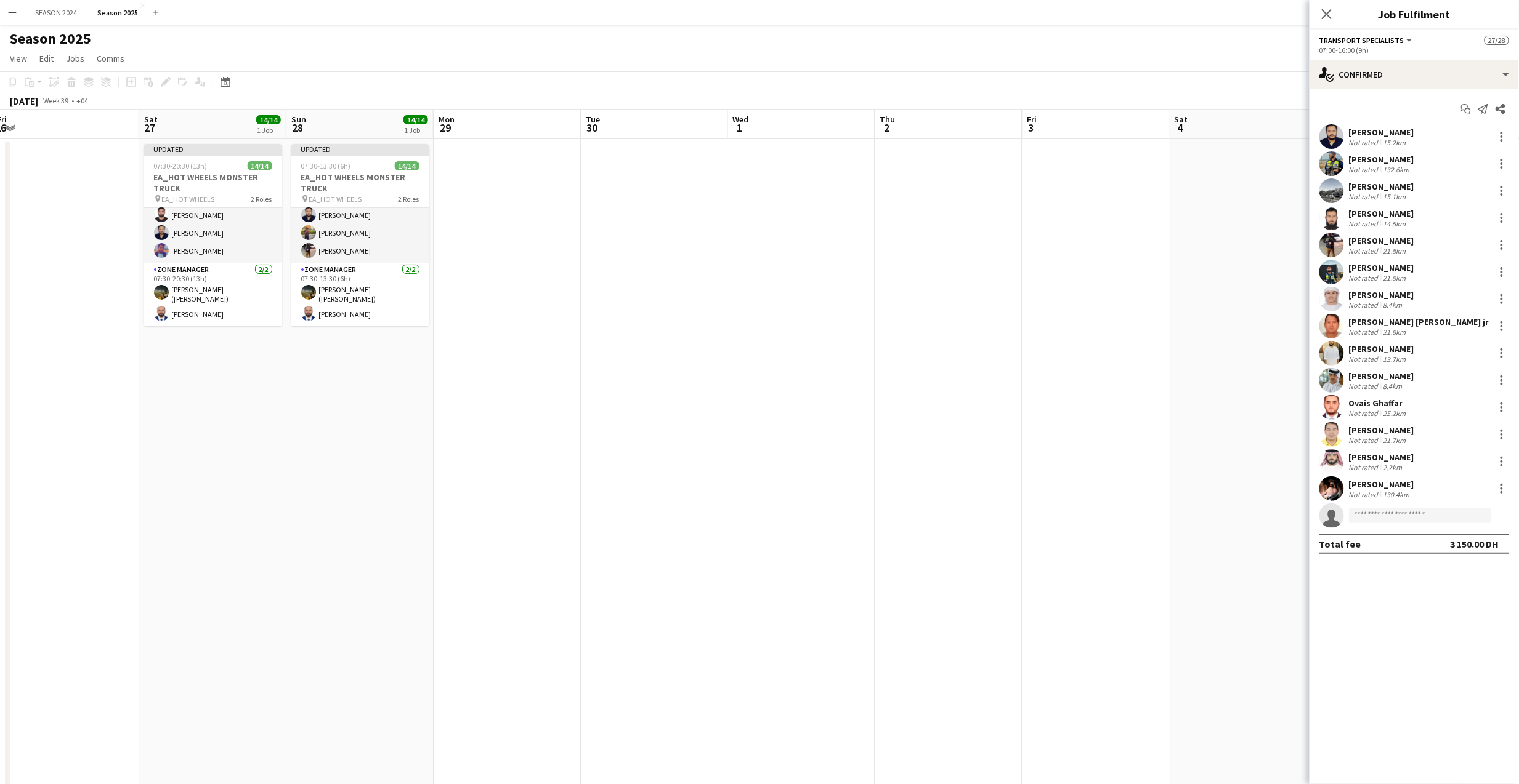
scroll to position [187, 0]
